Goal: Information Seeking & Learning: Learn about a topic

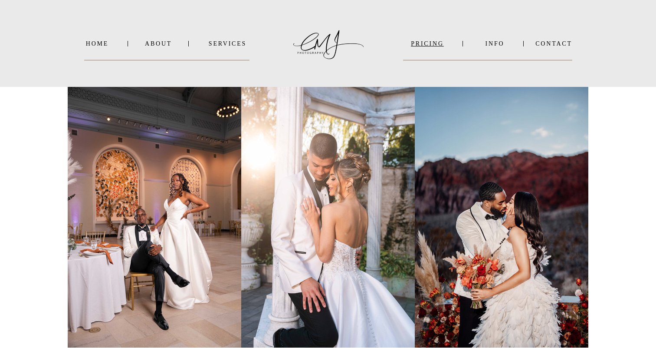
click at [432, 43] on nav "PRICING" at bounding box center [427, 43] width 49 height 7
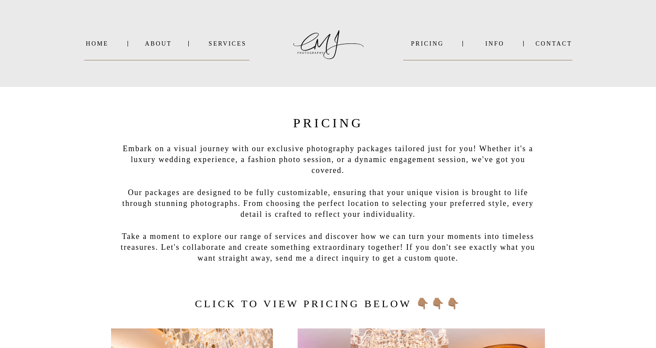
click at [492, 44] on nav "INFO" at bounding box center [495, 43] width 42 height 7
click at [488, 67] on b "VIDEO" at bounding box center [486, 66] width 21 height 7
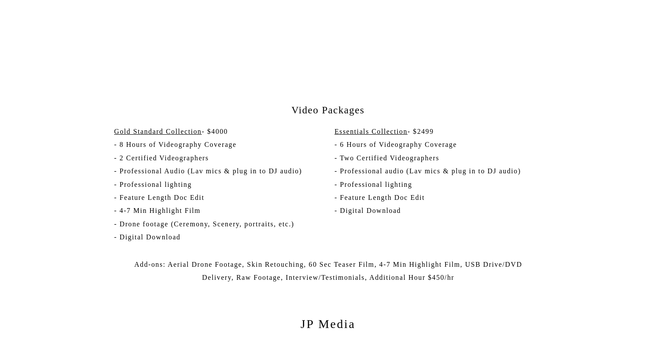
scroll to position [1598, 0]
